Goal: Information Seeking & Learning: Learn about a topic

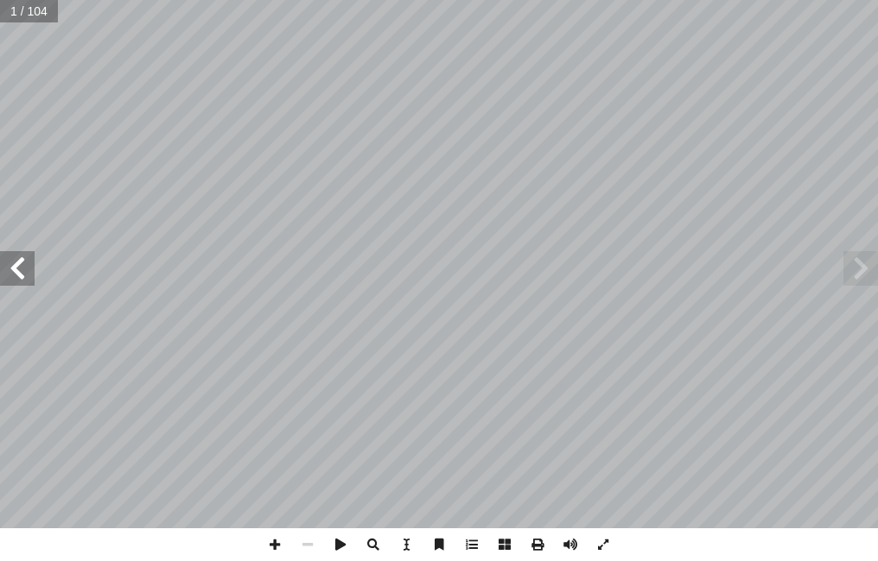
click at [21, 275] on span at bounding box center [17, 268] width 35 height 35
click at [854, 271] on span at bounding box center [860, 268] width 35 height 35
click at [722, 555] on div "سطين َ ل ِ قررت وزارة التربية والتعليم في دولة ف العام الدراسي ٢٠١٧/ [DATE] َ ن…" at bounding box center [439, 280] width 878 height 561
click at [860, 270] on span at bounding box center [860, 268] width 35 height 35
click at [13, 259] on span at bounding box center [17, 268] width 35 height 35
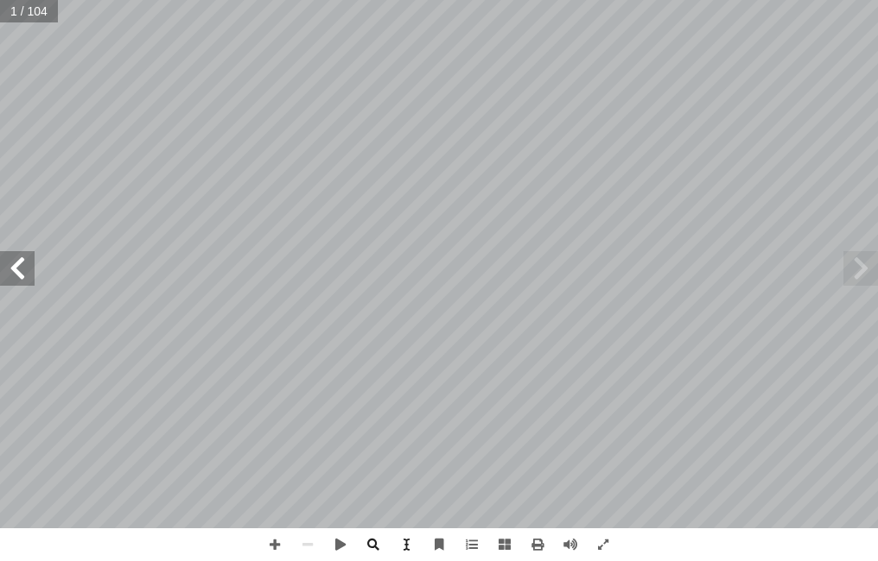
click at [16, 261] on span at bounding box center [17, 268] width 35 height 35
click at [15, 260] on span at bounding box center [17, 268] width 35 height 35
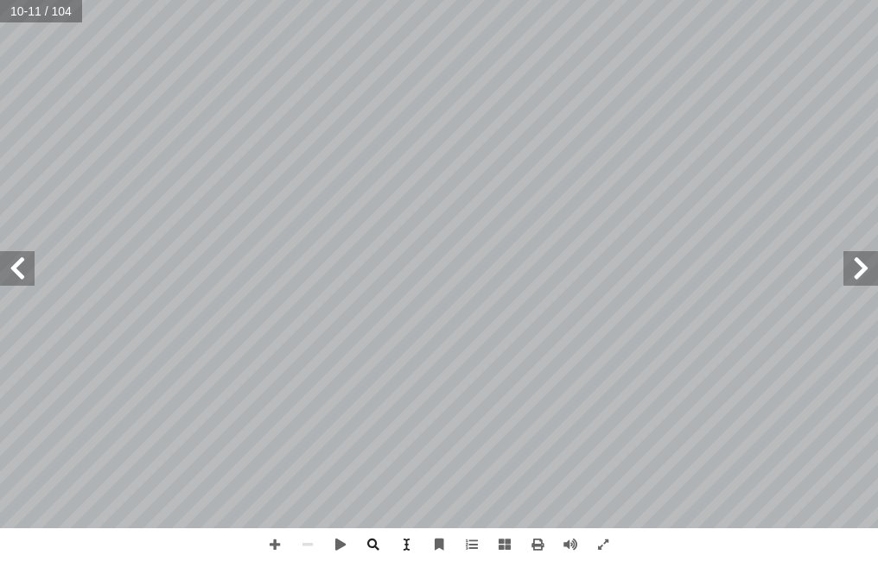
click at [858, 282] on span at bounding box center [860, 268] width 35 height 35
click at [16, 264] on span at bounding box center [17, 268] width 35 height 35
click at [270, 542] on span at bounding box center [274, 545] width 33 height 33
click at [305, 542] on span at bounding box center [307, 545] width 33 height 33
click at [16, 272] on span at bounding box center [17, 268] width 35 height 35
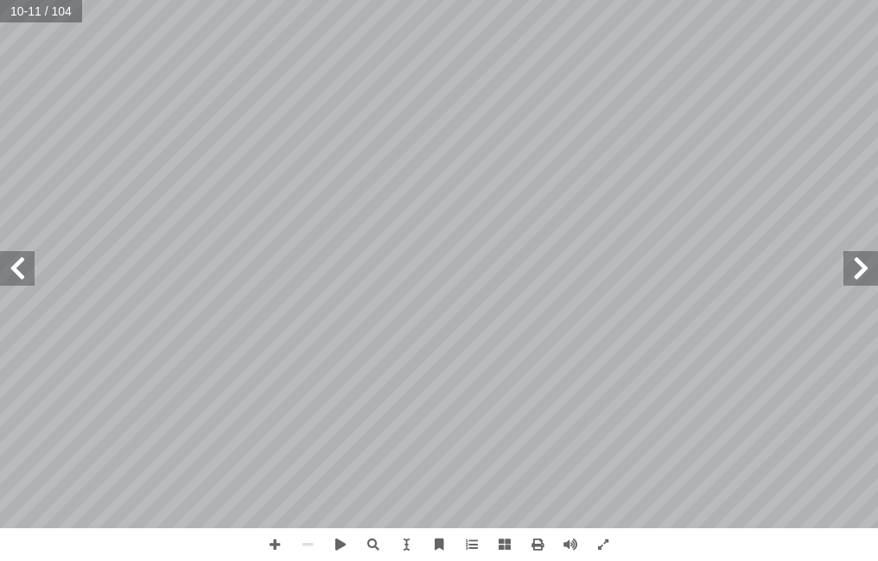
click at [16, 272] on span at bounding box center [17, 268] width 35 height 35
click at [305, 538] on span at bounding box center [307, 545] width 33 height 33
click at [308, 543] on span at bounding box center [307, 545] width 33 height 33
click at [22, 271] on span at bounding box center [17, 268] width 35 height 35
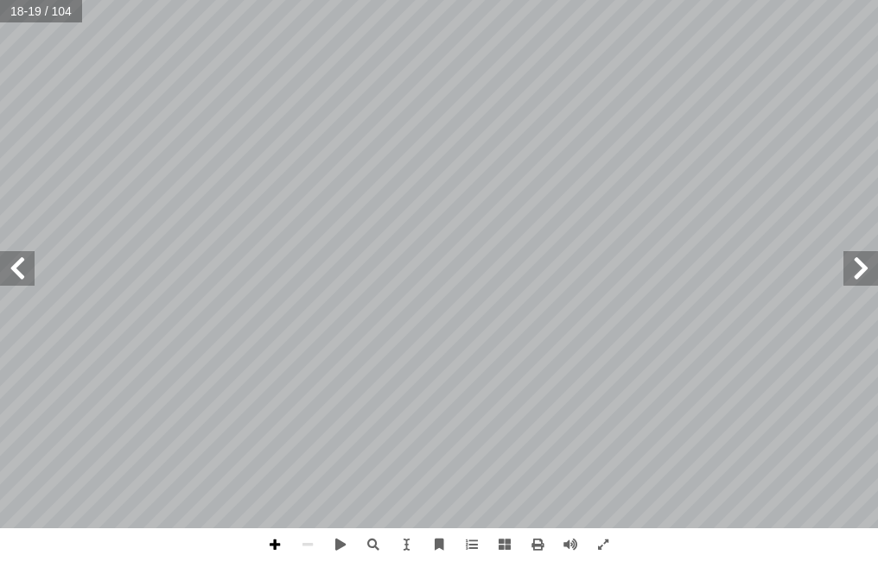
click at [278, 540] on span at bounding box center [274, 545] width 33 height 33
click at [307, 544] on span at bounding box center [307, 545] width 33 height 33
